Goal: Information Seeking & Learning: Learn about a topic

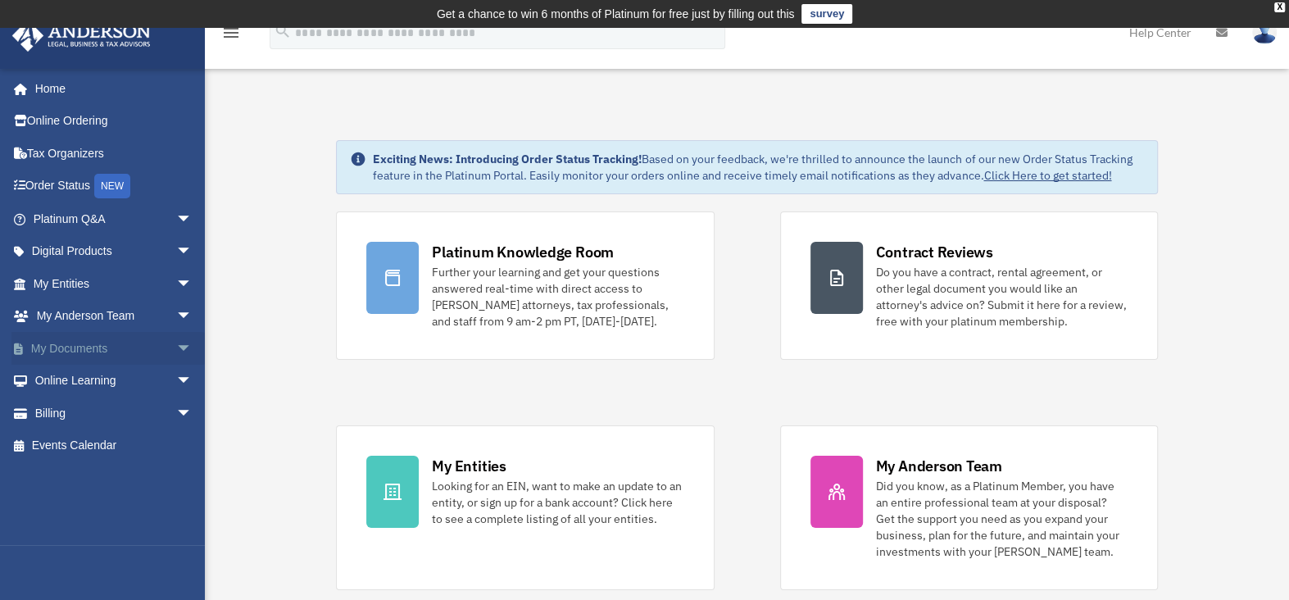
click at [176, 342] on span "arrow_drop_down" at bounding box center [192, 349] width 33 height 34
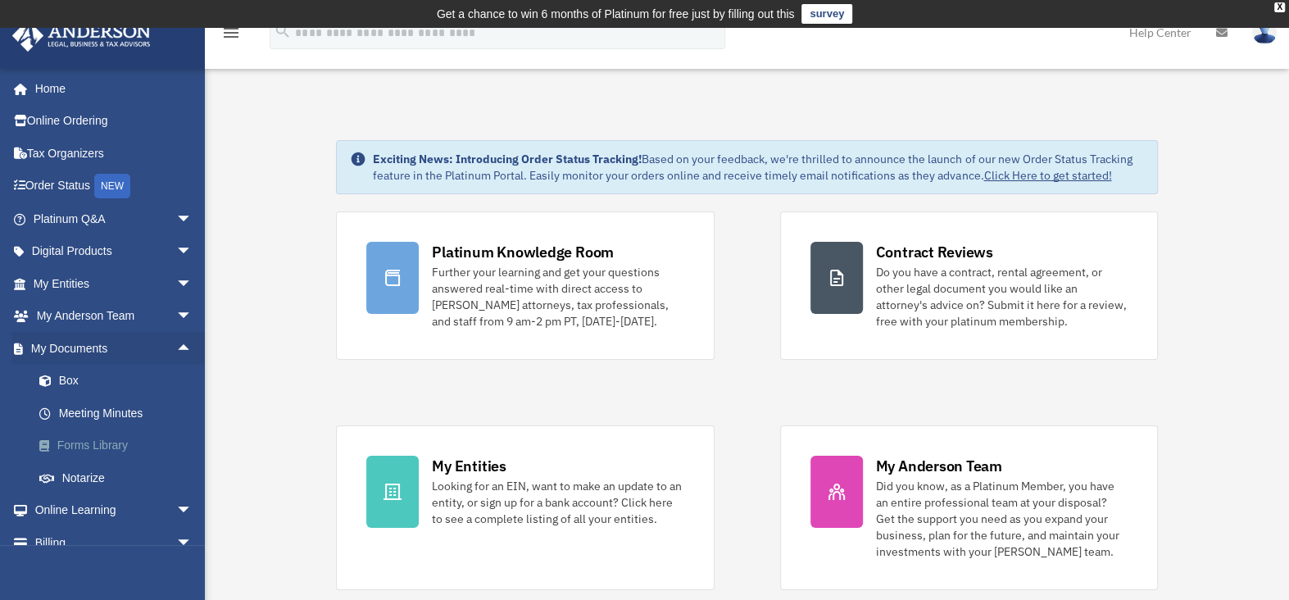
click at [116, 443] on link "Forms Library" at bounding box center [120, 446] width 194 height 33
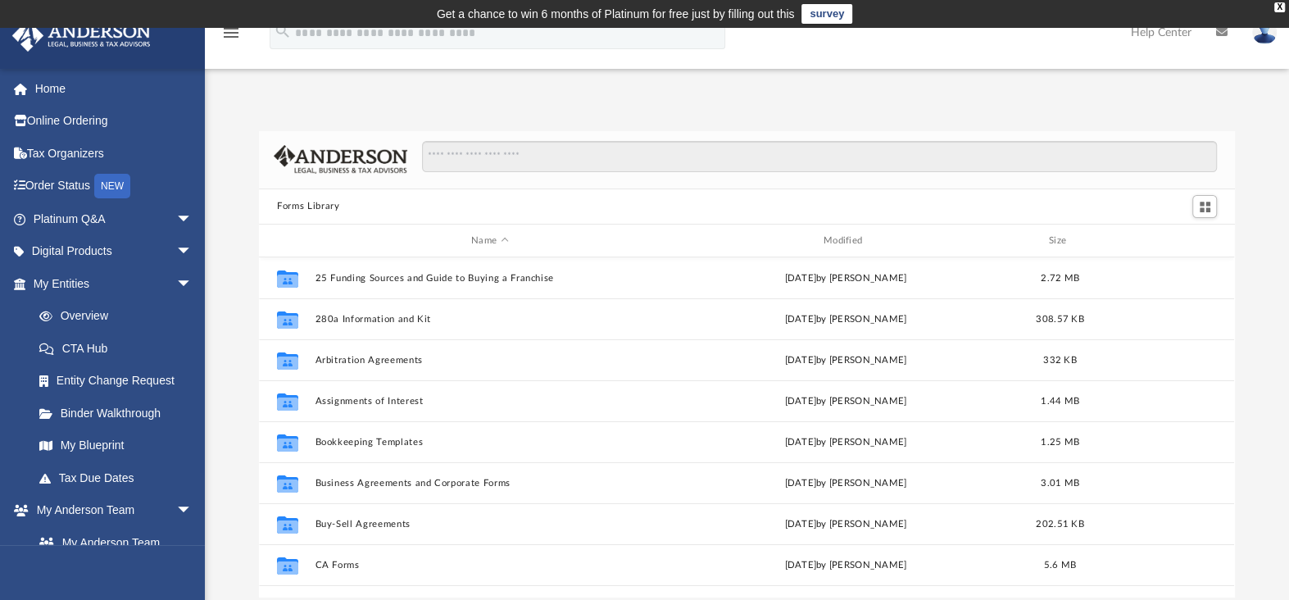
scroll to position [360, 964]
click at [534, 150] on input "Search files and folders" at bounding box center [819, 156] width 795 height 31
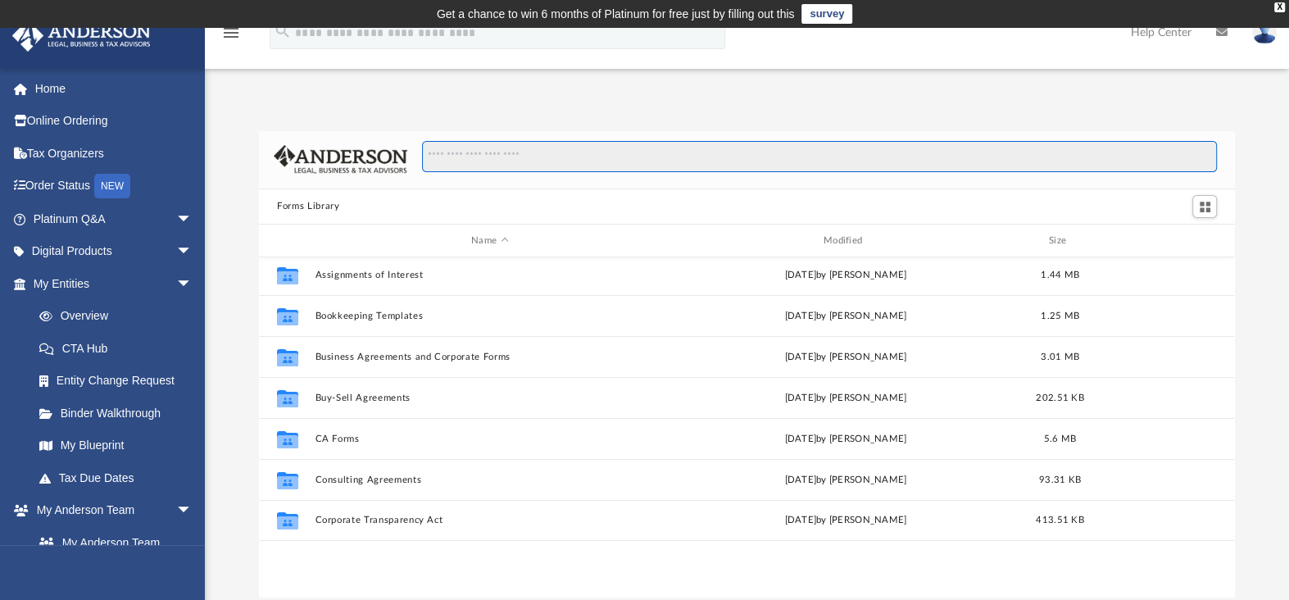
scroll to position [0, 0]
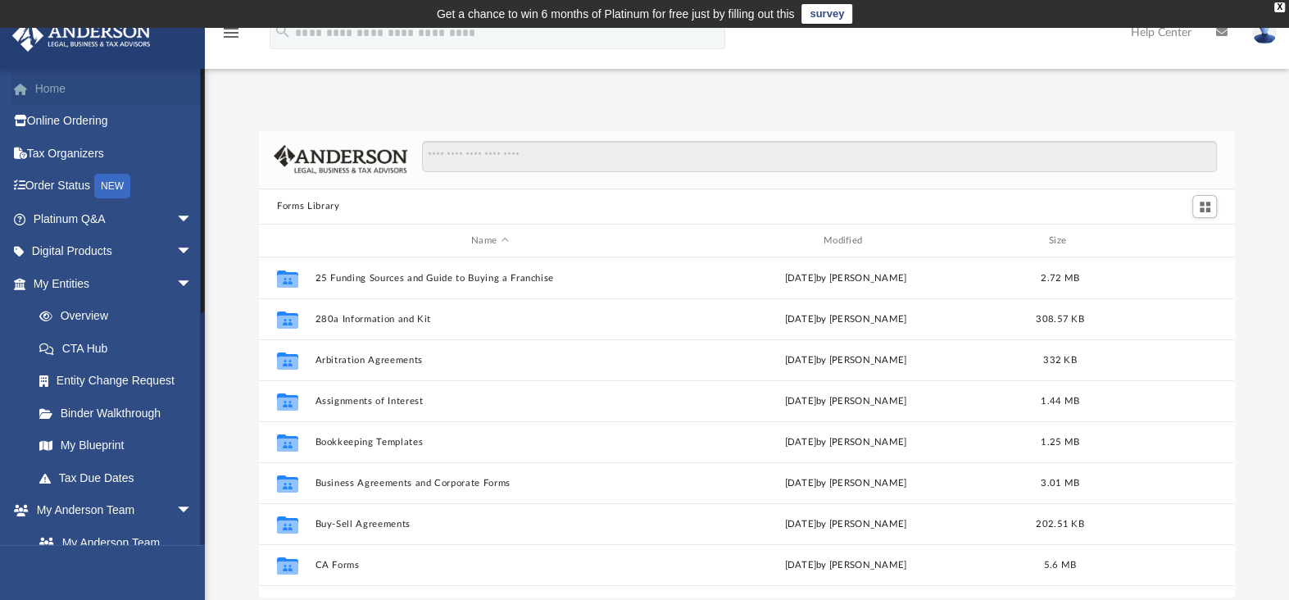
click at [60, 89] on link "Home" at bounding box center [114, 88] width 206 height 33
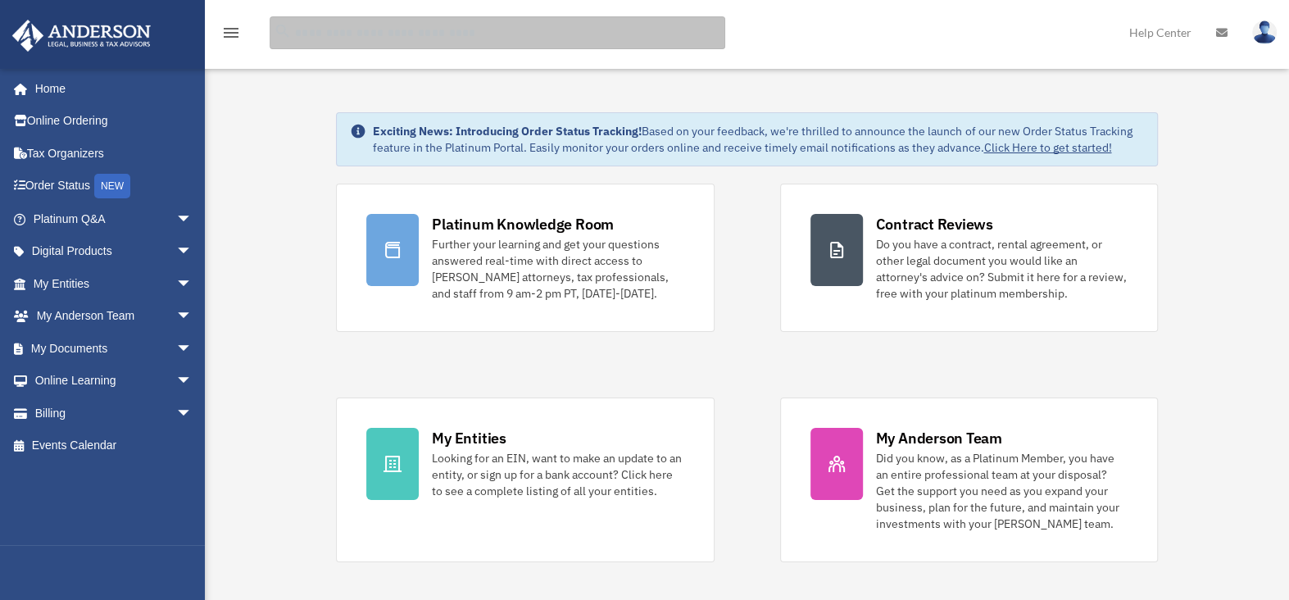
click at [356, 33] on input "search" at bounding box center [498, 32] width 456 height 33
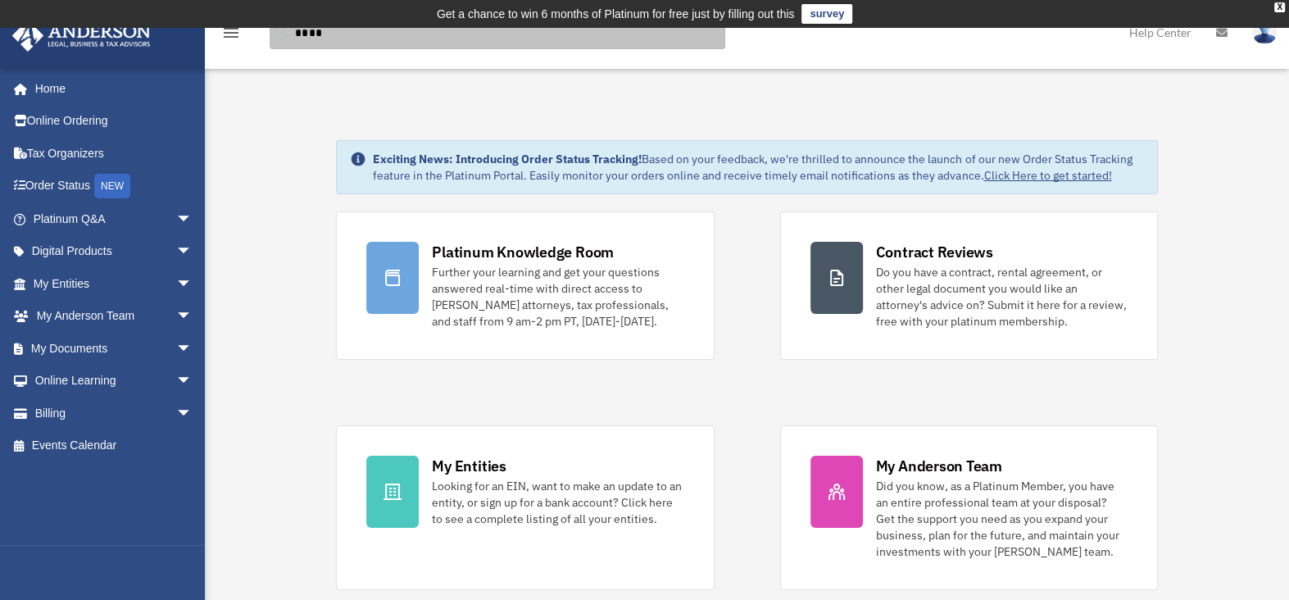
type input "****"
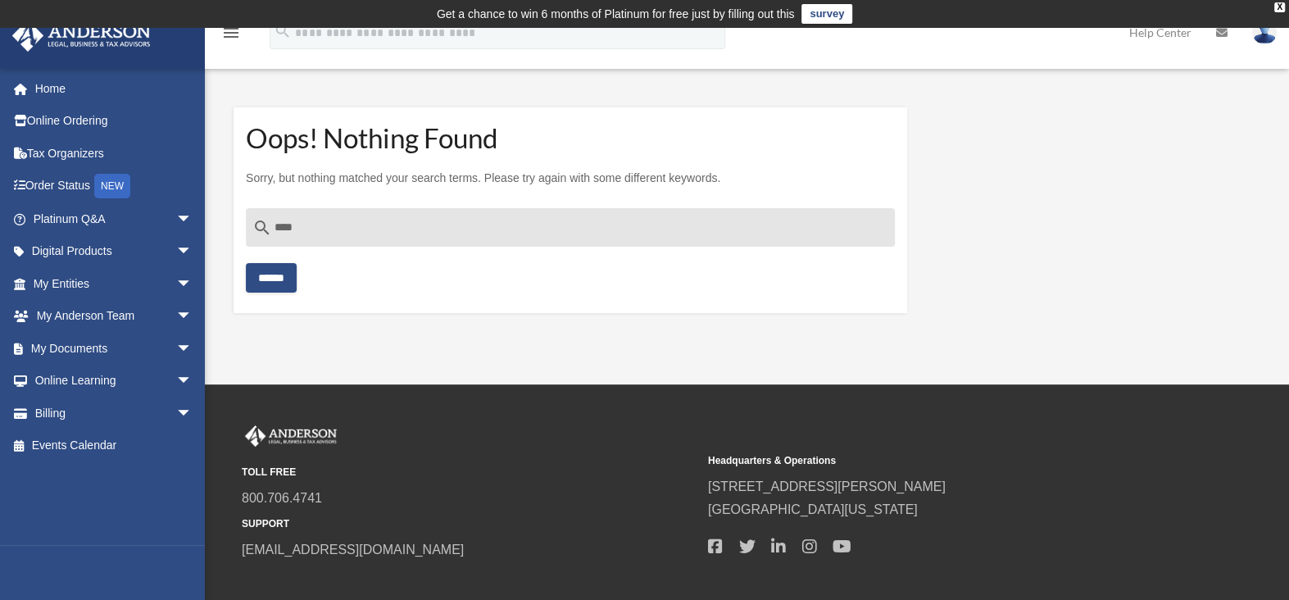
drag, startPoint x: 303, startPoint y: 228, endPoint x: 266, endPoint y: 226, distance: 36.9
click at [266, 226] on div "search ****" at bounding box center [570, 227] width 649 height 39
click at [176, 281] on span "arrow_drop_down" at bounding box center [192, 284] width 33 height 34
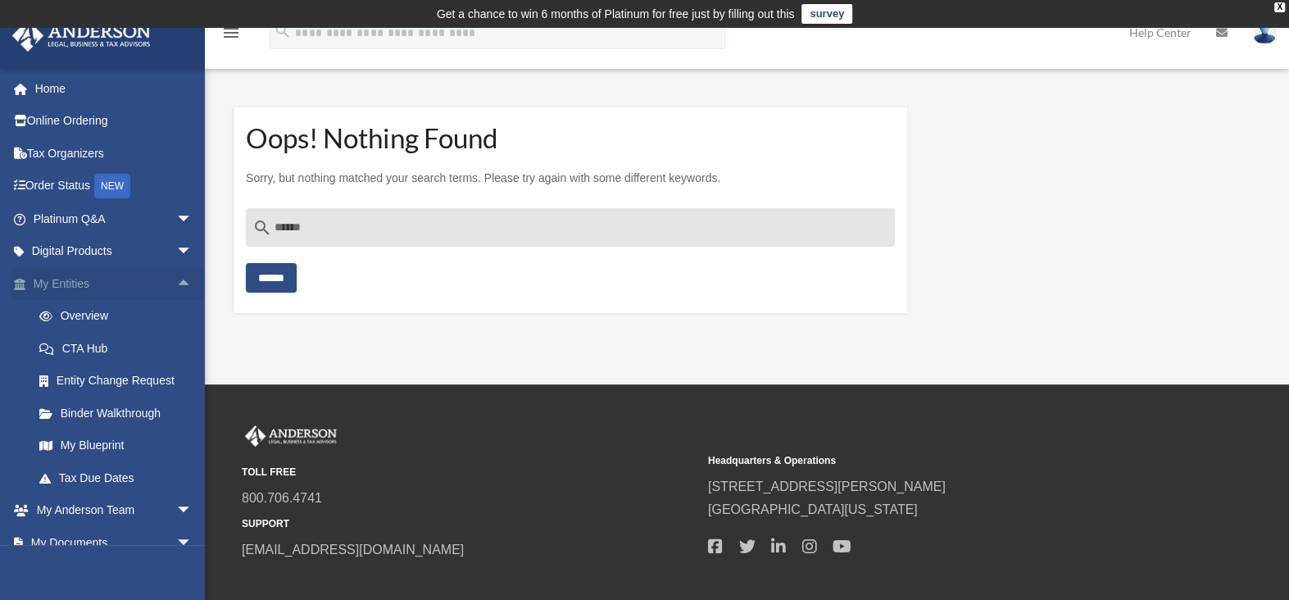
click at [176, 280] on span "arrow_drop_up" at bounding box center [192, 284] width 33 height 34
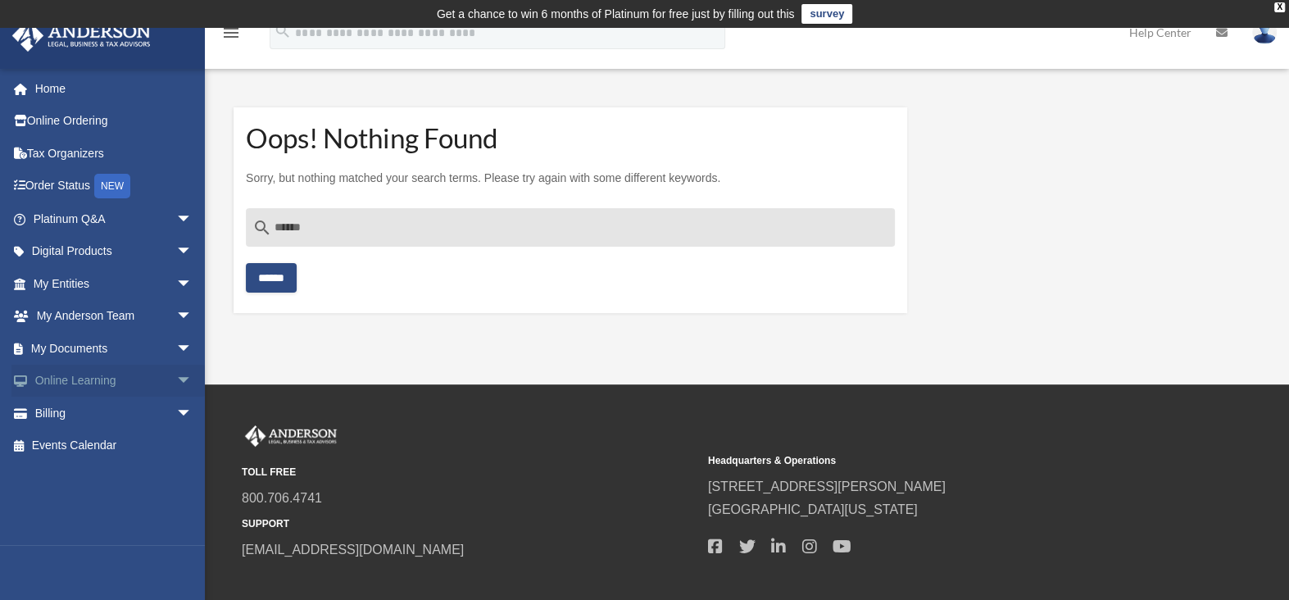
click at [176, 369] on span "arrow_drop_down" at bounding box center [192, 382] width 33 height 34
click at [80, 412] on link "Courses" at bounding box center [120, 413] width 194 height 33
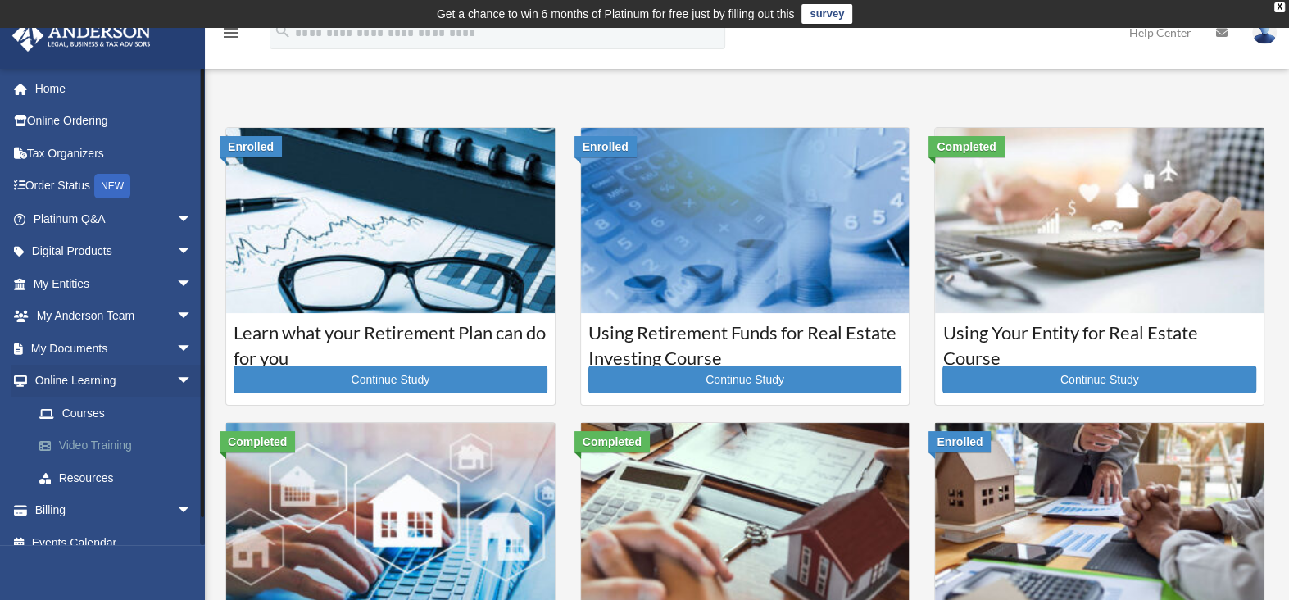
click at [97, 443] on link "Video Training" at bounding box center [120, 446] width 194 height 33
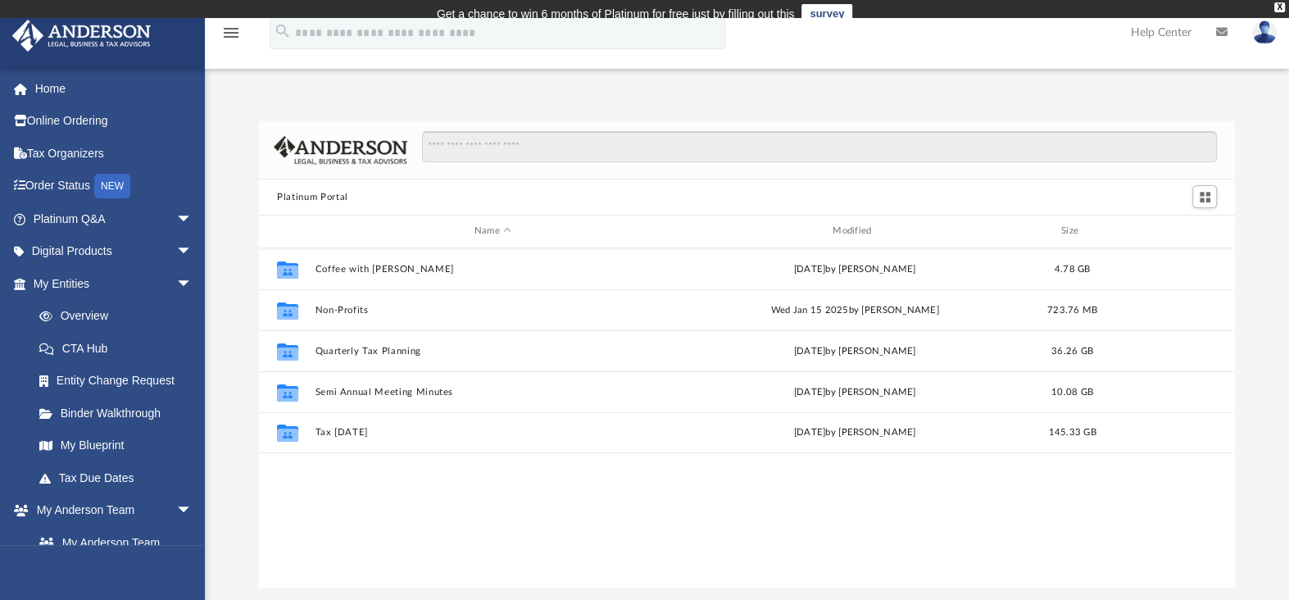
scroll to position [360, 964]
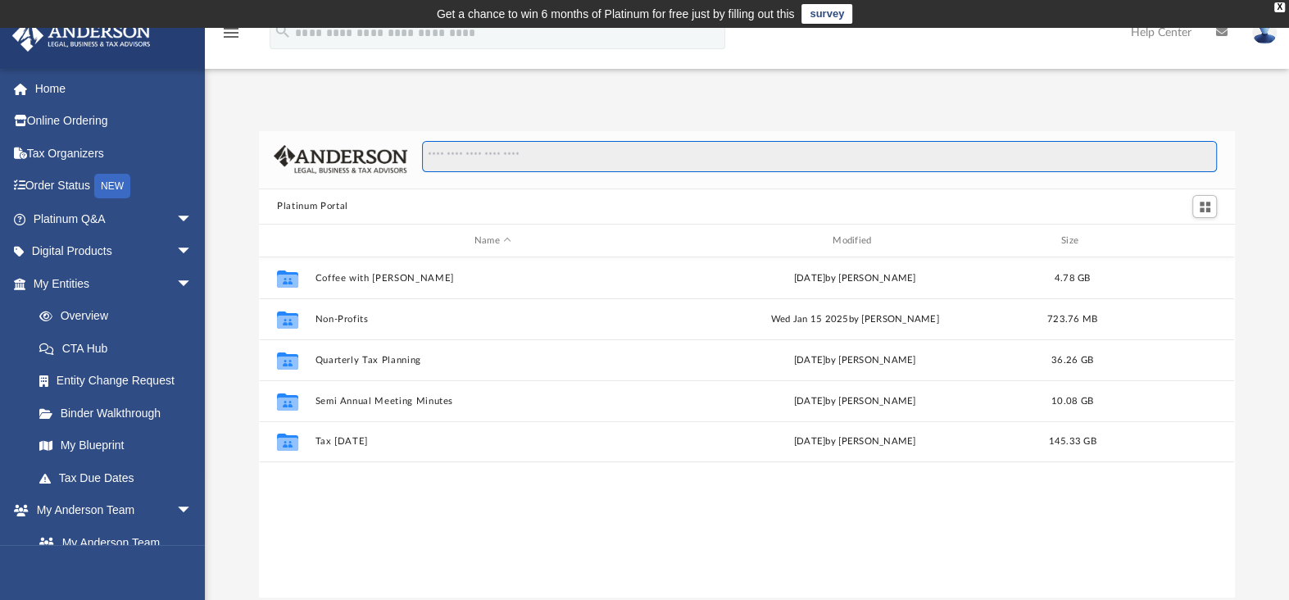
click at [462, 150] on input "Search files and folders" at bounding box center [819, 156] width 795 height 31
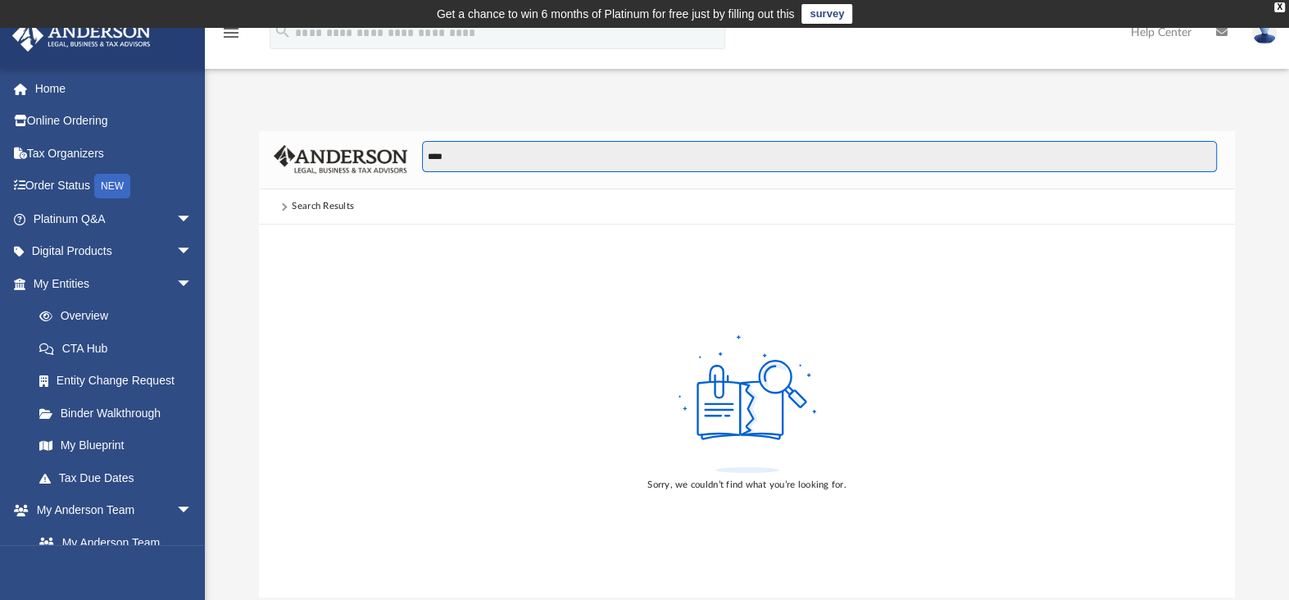
click at [467, 154] on input "****" at bounding box center [819, 156] width 795 height 31
click at [284, 205] on span at bounding box center [284, 207] width 8 height 8
click at [462, 148] on input "****" at bounding box center [819, 156] width 795 height 31
type input "*"
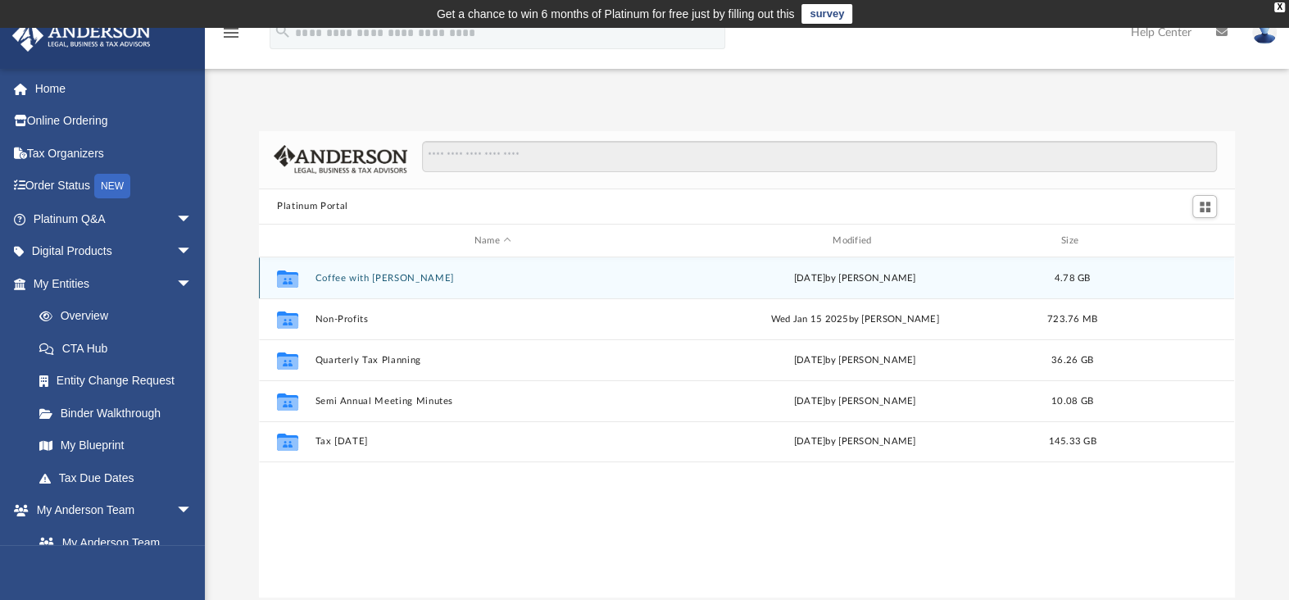
click at [335, 276] on button "Coffee with Carl" at bounding box center [493, 278] width 355 height 11
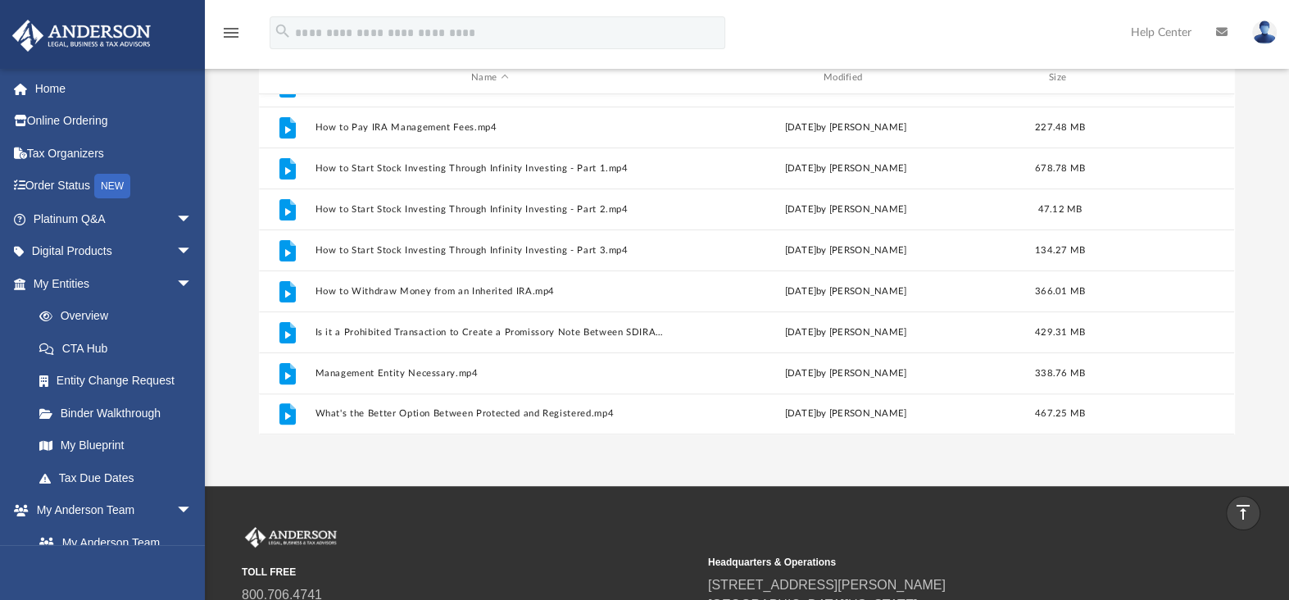
scroll to position [0, 0]
